Goal: Transaction & Acquisition: Purchase product/service

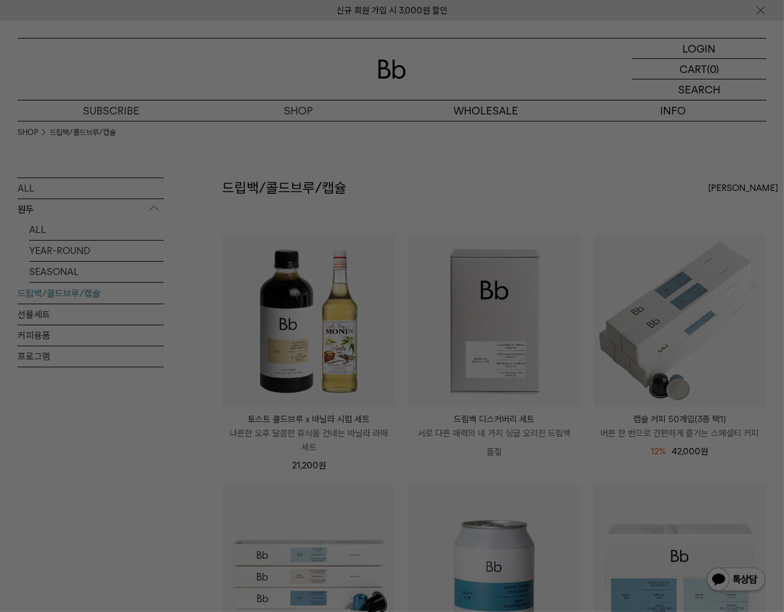
click at [514, 316] on div at bounding box center [392, 306] width 784 height 612
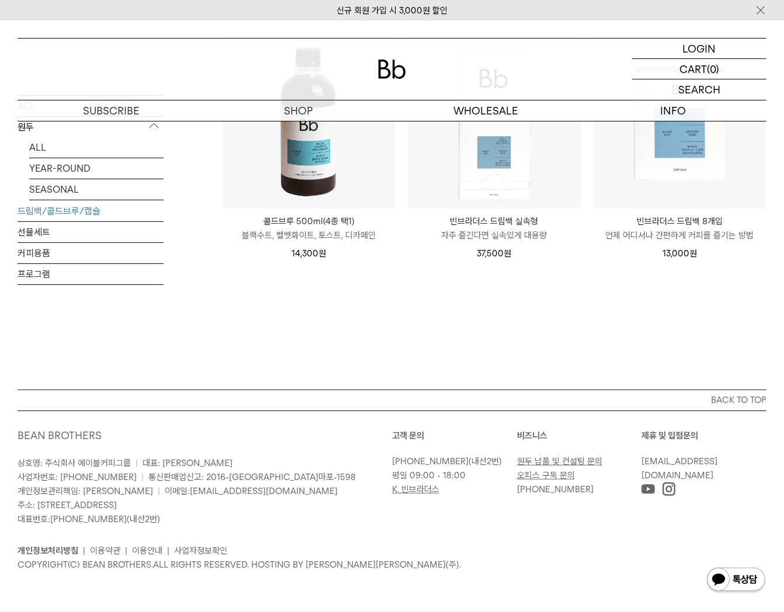
scroll to position [336, 0]
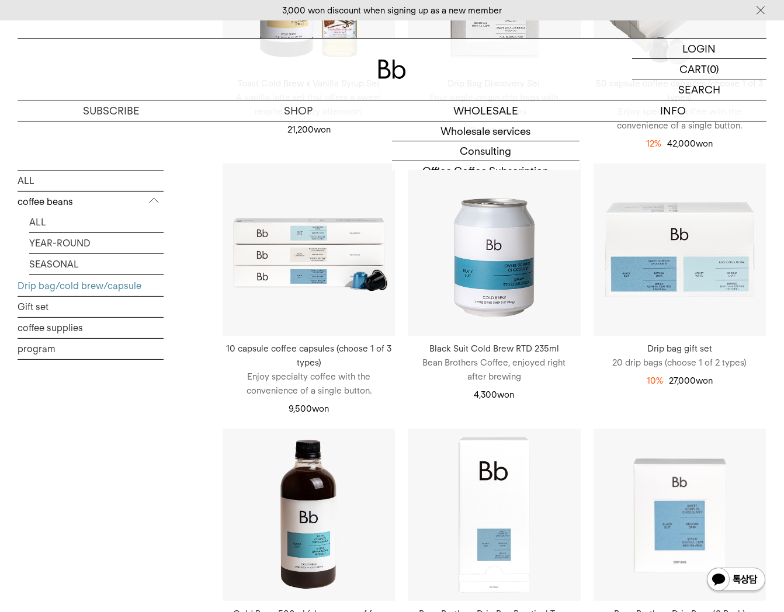
drag, startPoint x: 174, startPoint y: 443, endPoint x: 176, endPoint y: 432, distance: 10.8
click at [174, 442] on div "ALL coffee beans ALL YEAR-ROUND SEASONAL Drip bag/cold brew/capsule Gift set co…" at bounding box center [392, 320] width 749 height 956
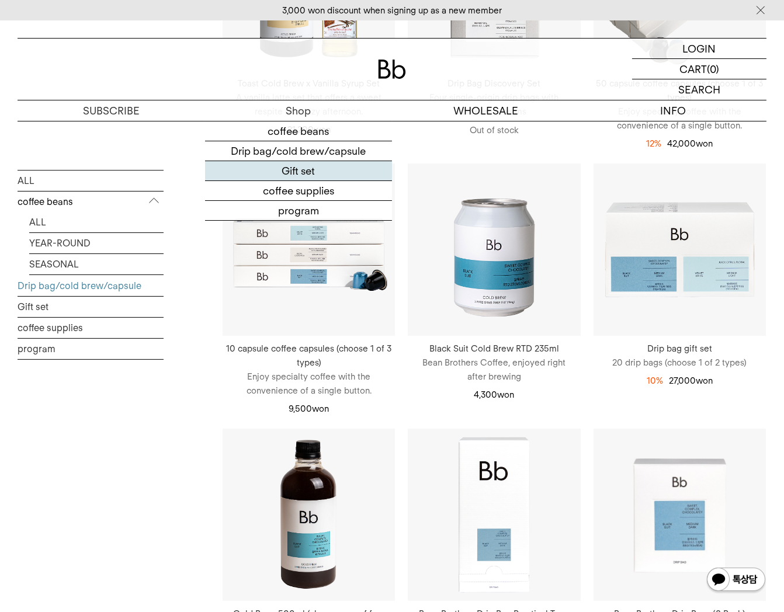
click at [310, 168] on font "Gift set" at bounding box center [298, 171] width 33 height 12
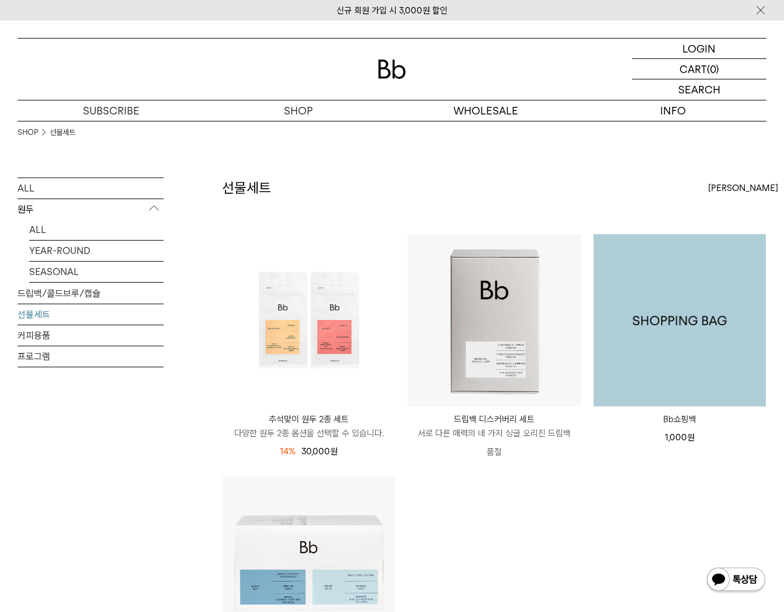
click at [716, 321] on img at bounding box center [680, 320] width 172 height 172
click at [643, 342] on img at bounding box center [680, 320] width 172 height 172
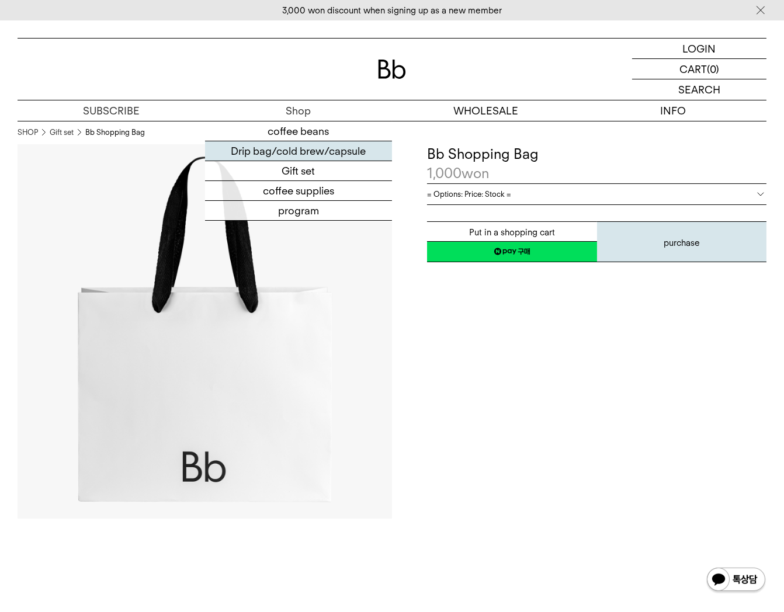
click at [296, 147] on font "Drip bag/cold brew/capsule" at bounding box center [298, 151] width 135 height 12
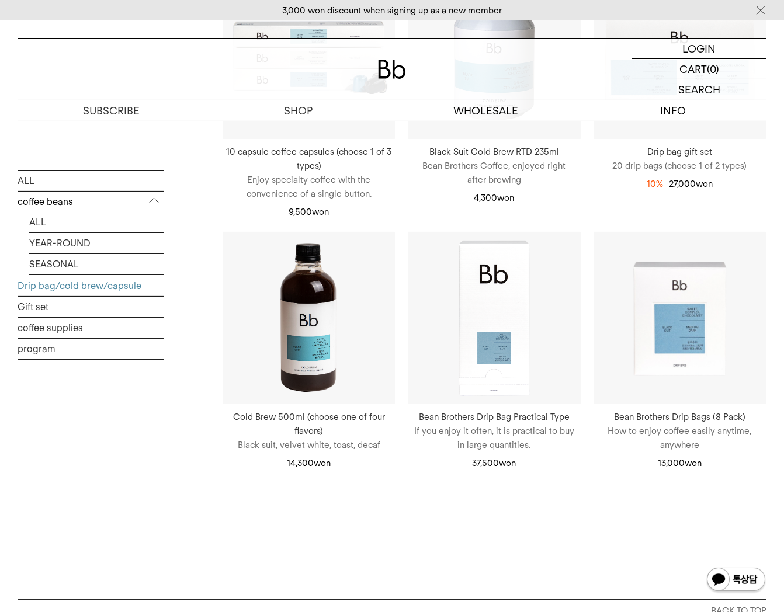
scroll to position [526, 0]
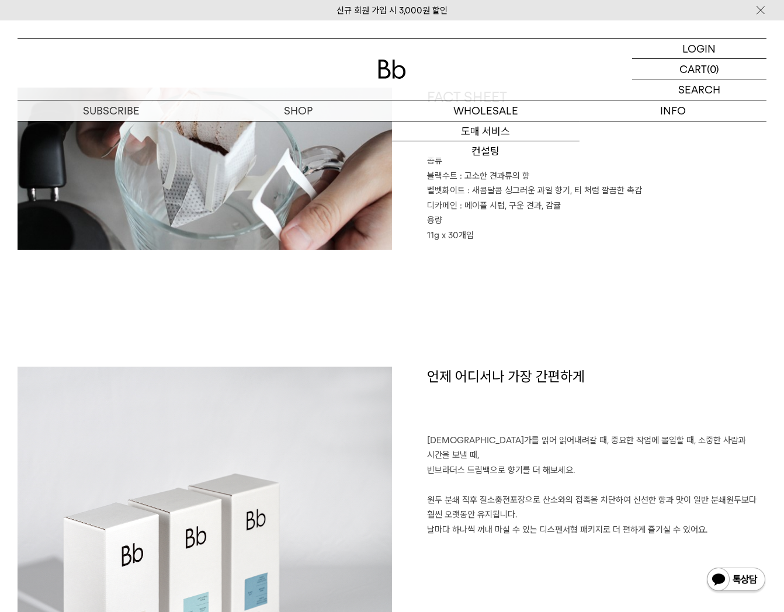
scroll to position [350, 0]
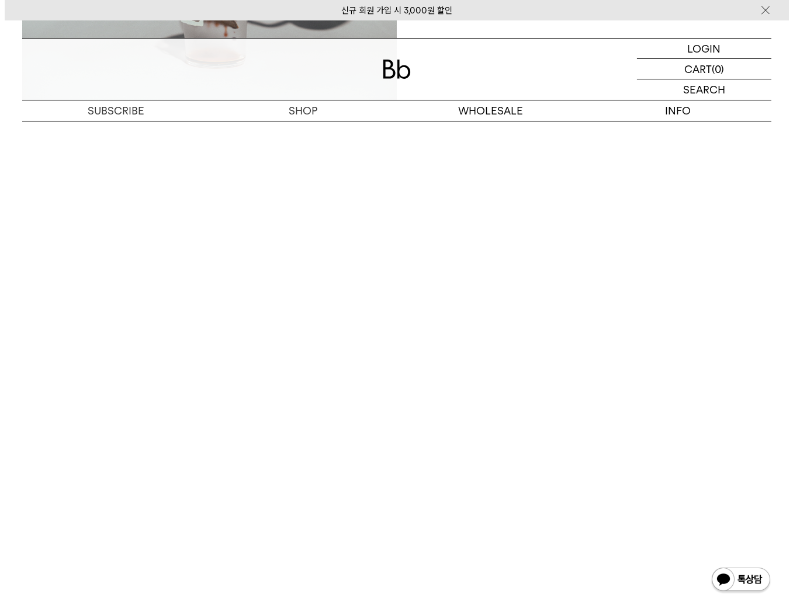
scroll to position [1588, 0]
click at [718, 514] on iframe at bounding box center [396, 306] width 793 height 612
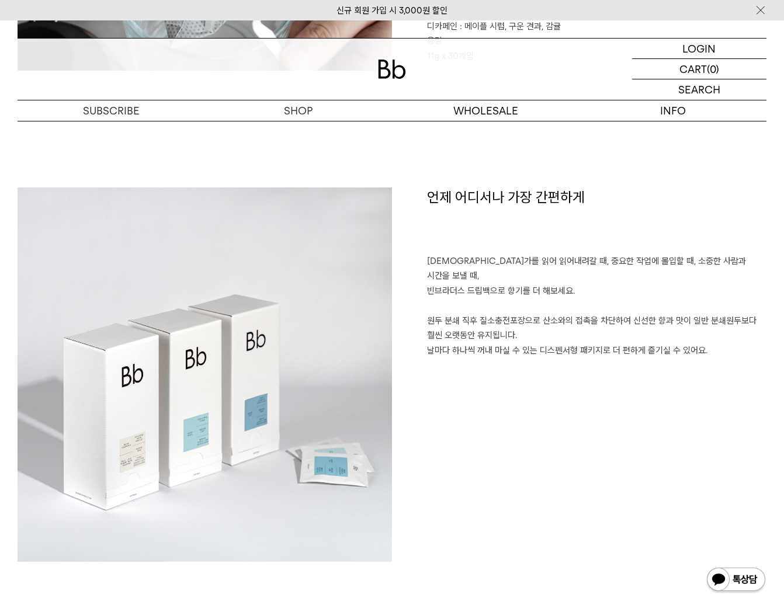
scroll to position [818, 0]
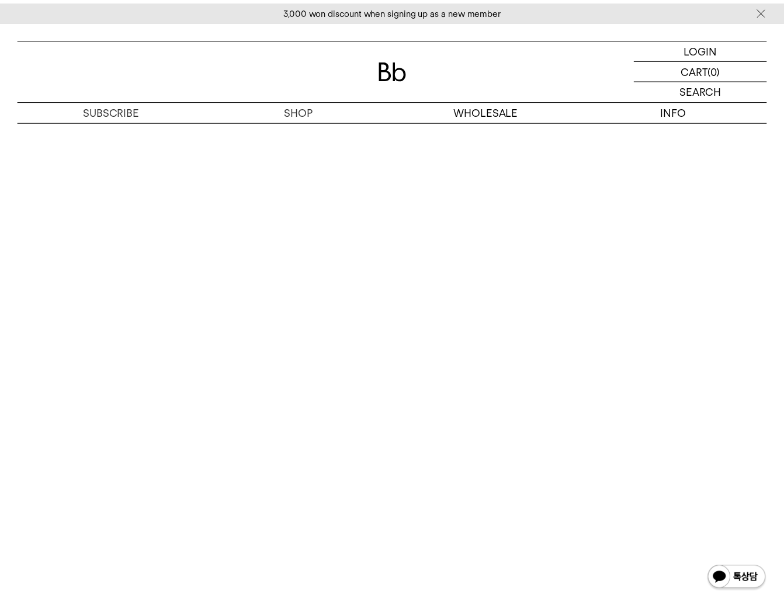
scroll to position [1694, 0]
